Goal: Find specific page/section: Find specific page/section

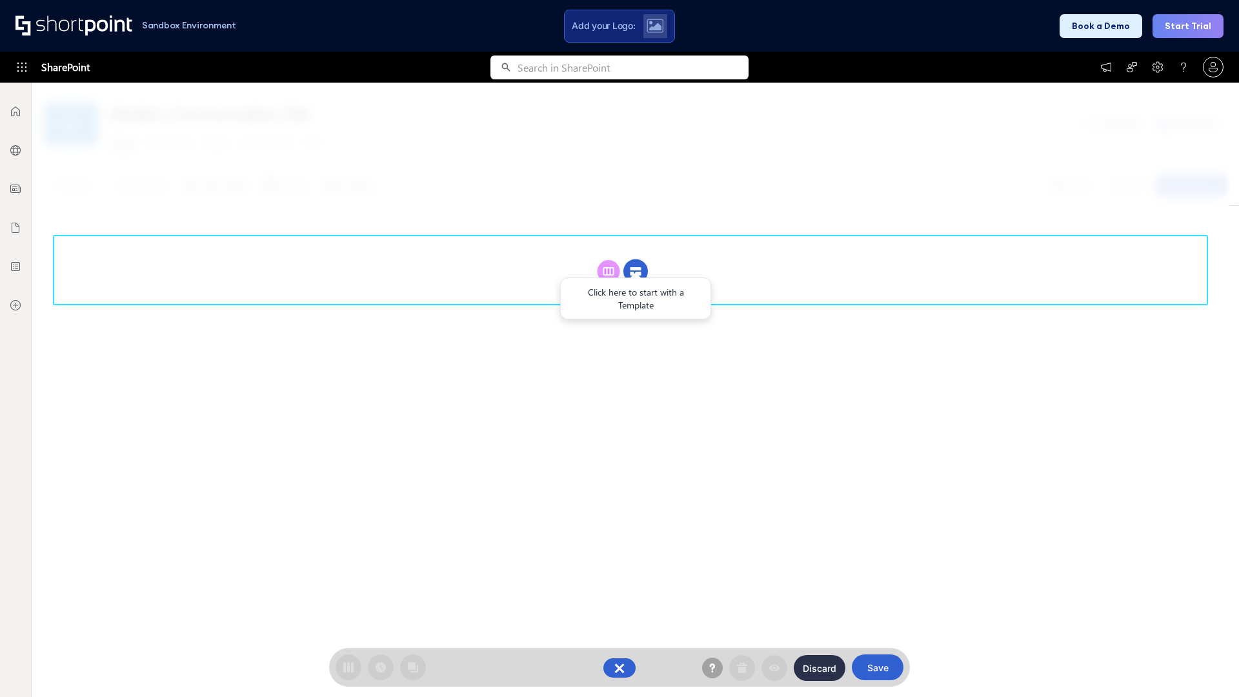
click at [636, 259] on circle at bounding box center [636, 271] width 25 height 25
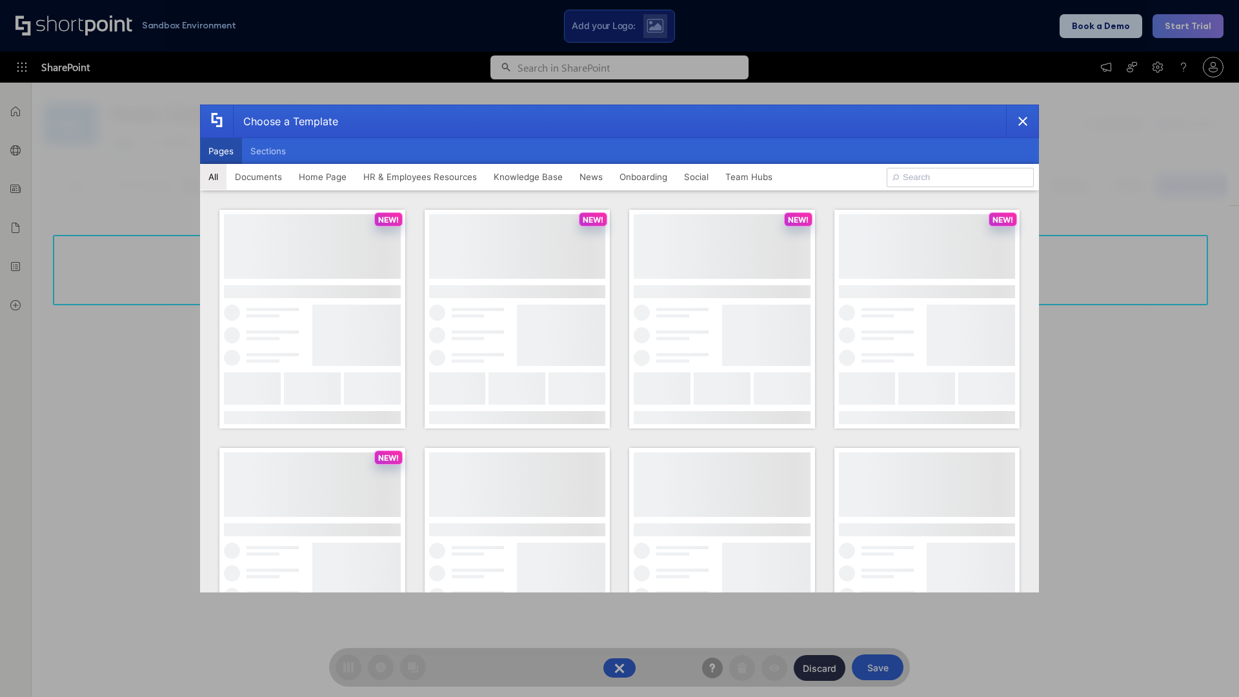
scroll to position [177, 0]
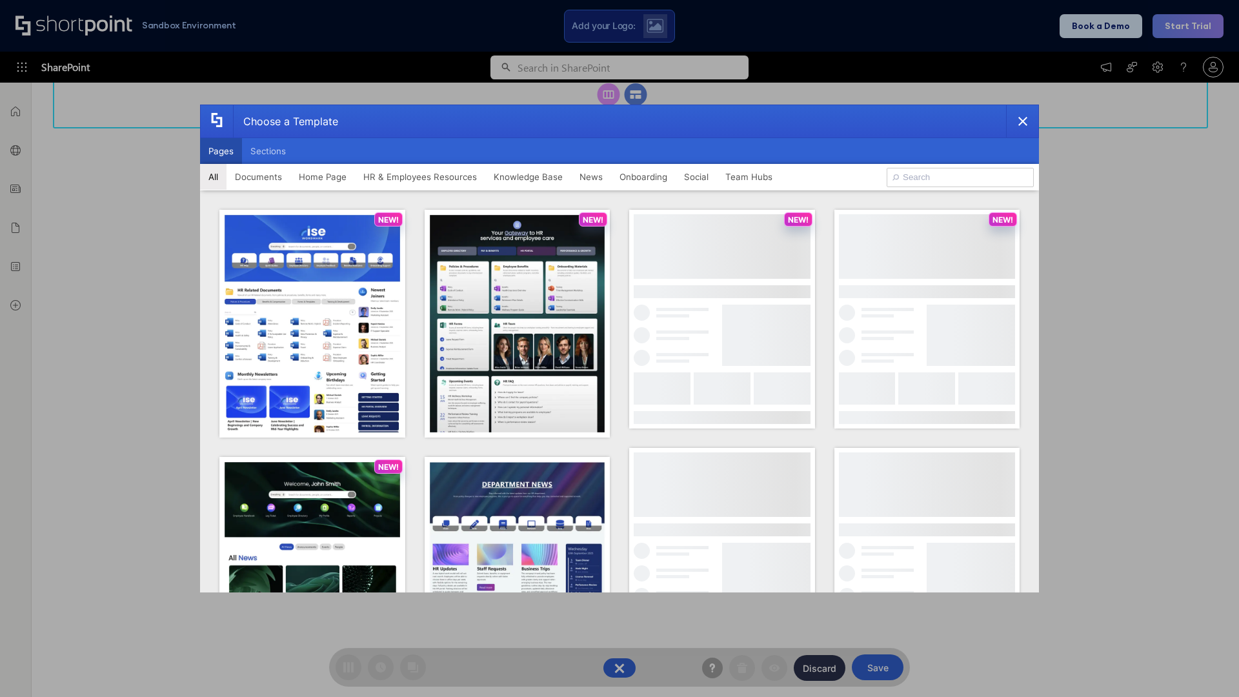
click at [221, 151] on button "Pages" at bounding box center [221, 151] width 42 height 26
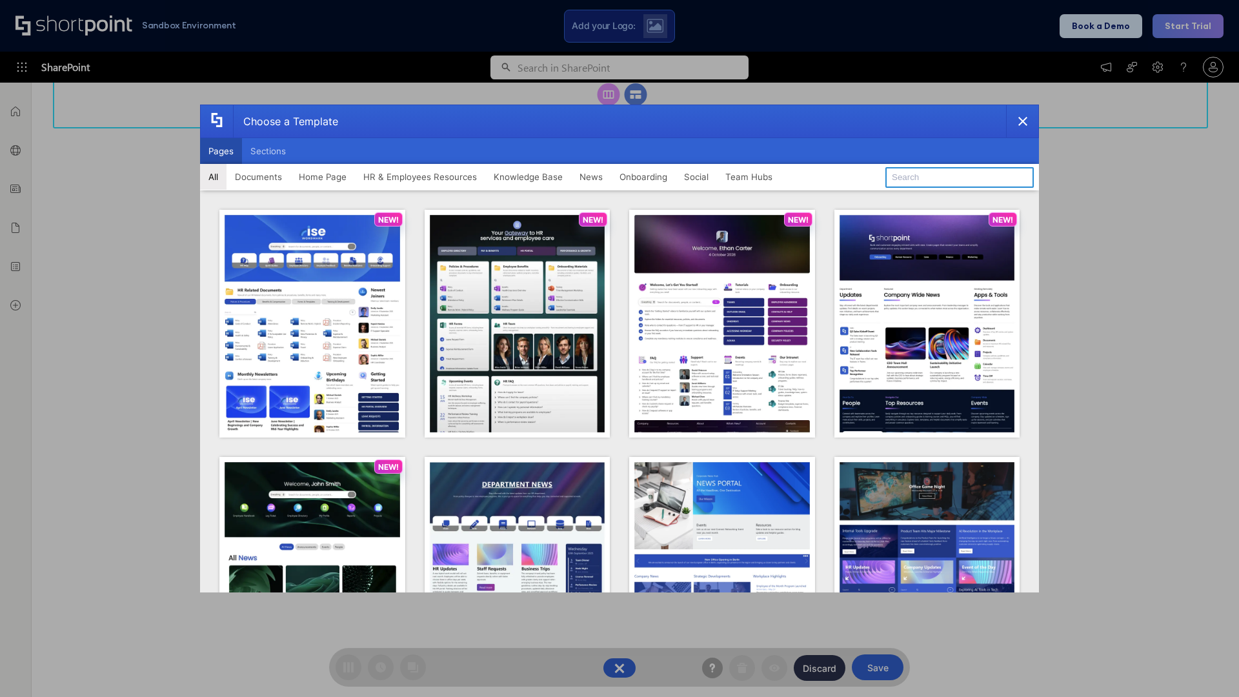
type input "Team Hub 1"
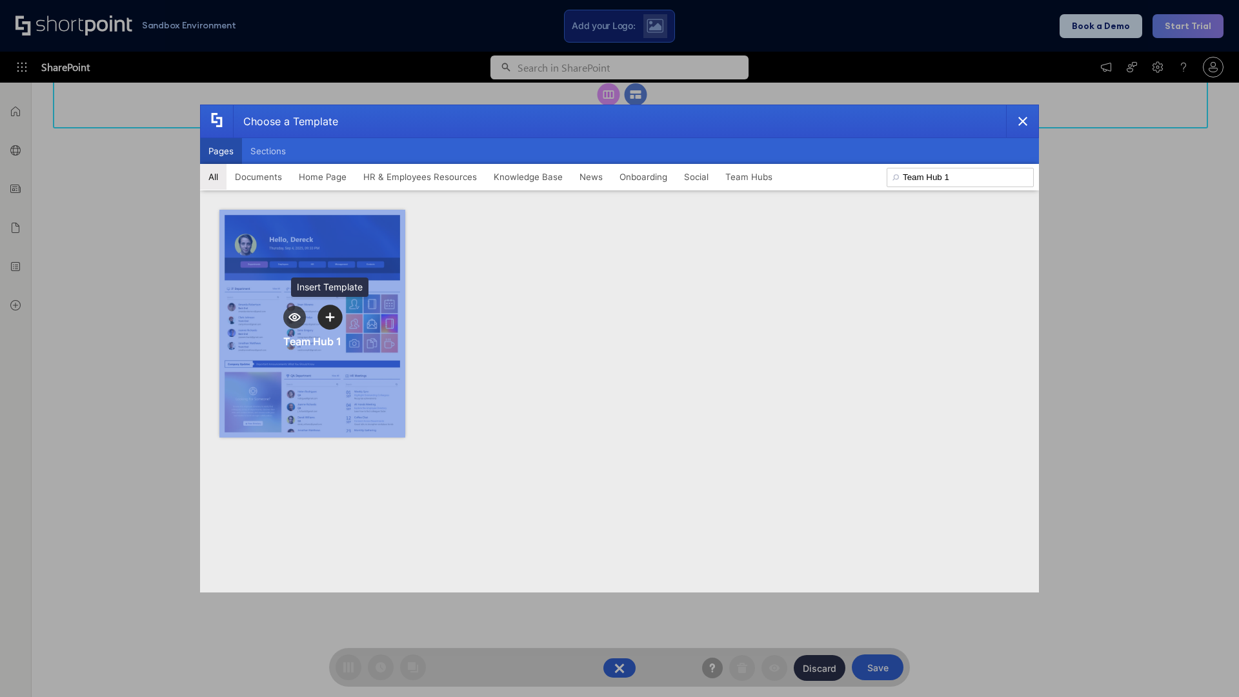
click at [330, 317] on icon "template selector" at bounding box center [329, 316] width 9 height 9
